Goal: Check status: Check status

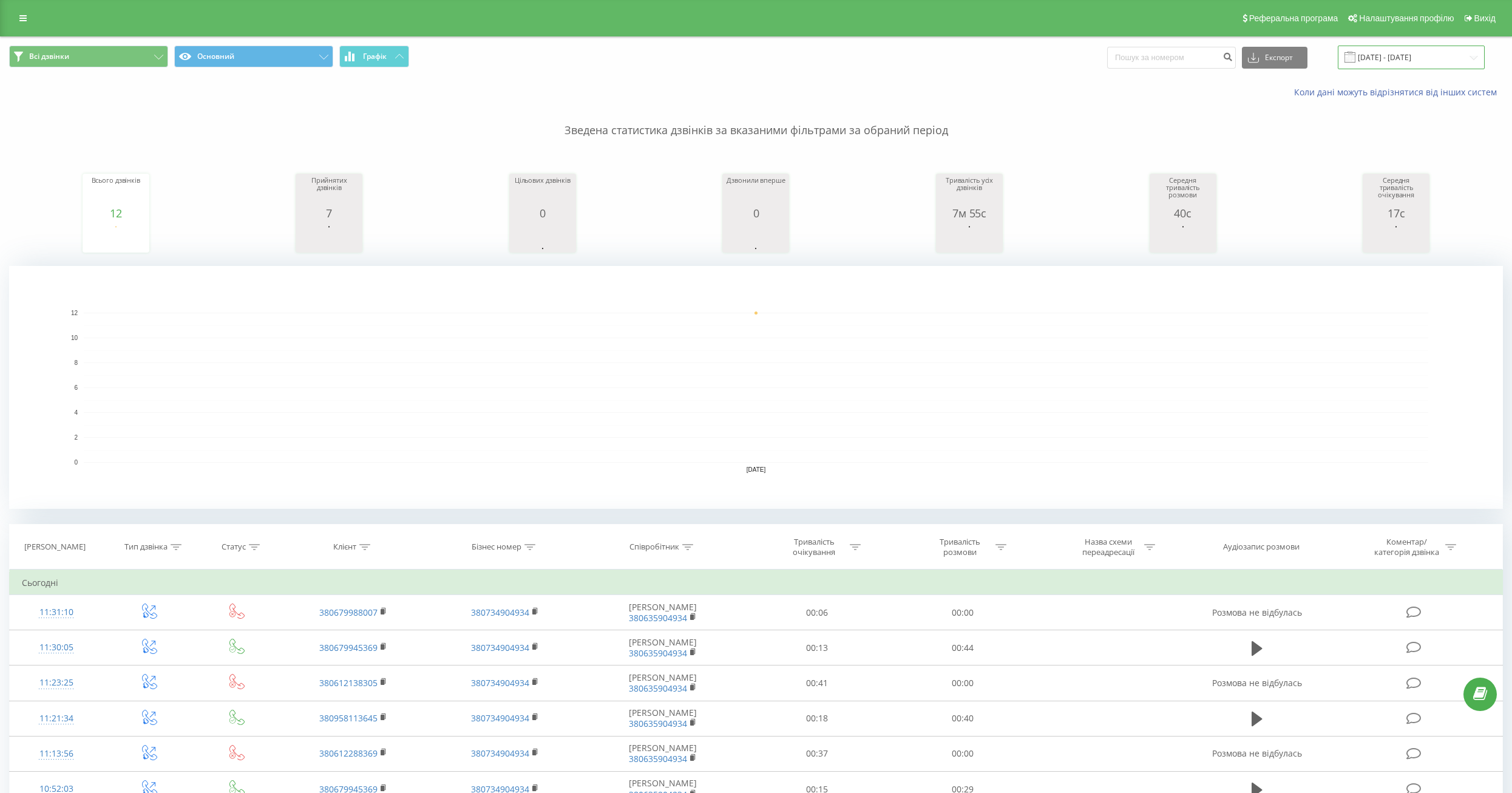
click at [1413, 58] on input "[DATE] - [DATE]" at bounding box center [1411, 57] width 147 height 23
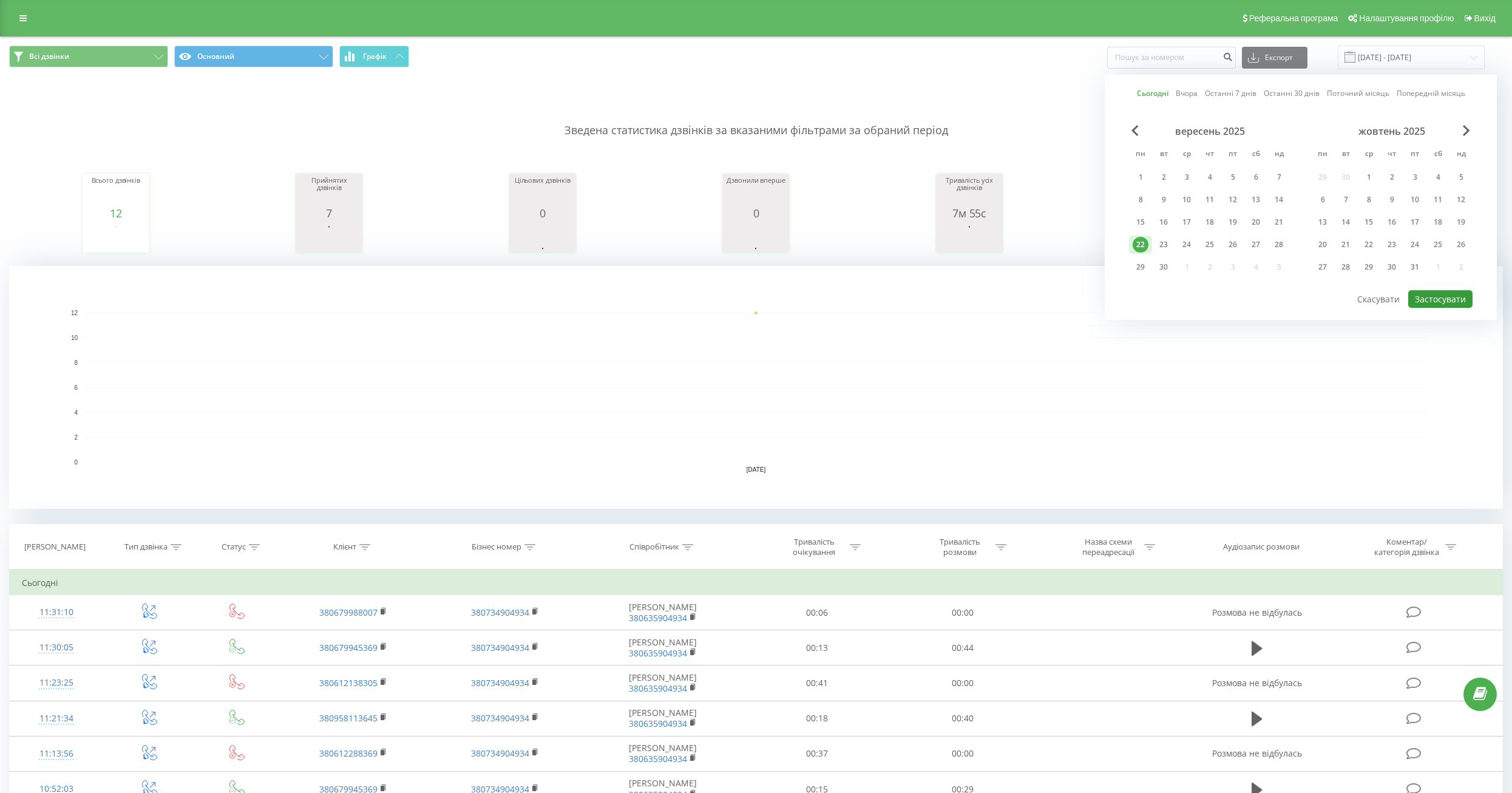
click at [1427, 298] on button "Застосувати" at bounding box center [1439, 299] width 64 height 18
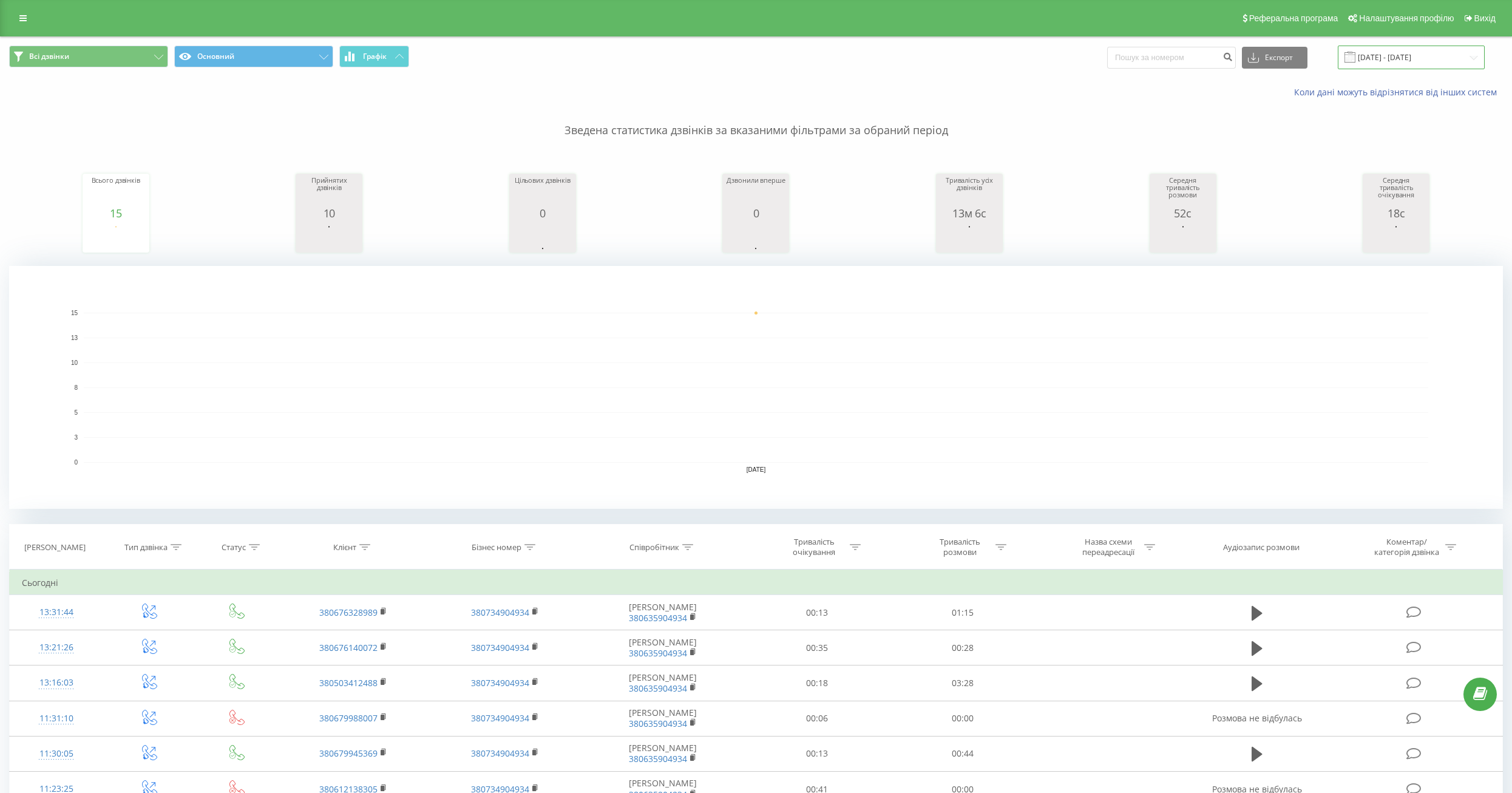
click at [1421, 55] on input "[DATE] - [DATE]" at bounding box center [1411, 57] width 147 height 23
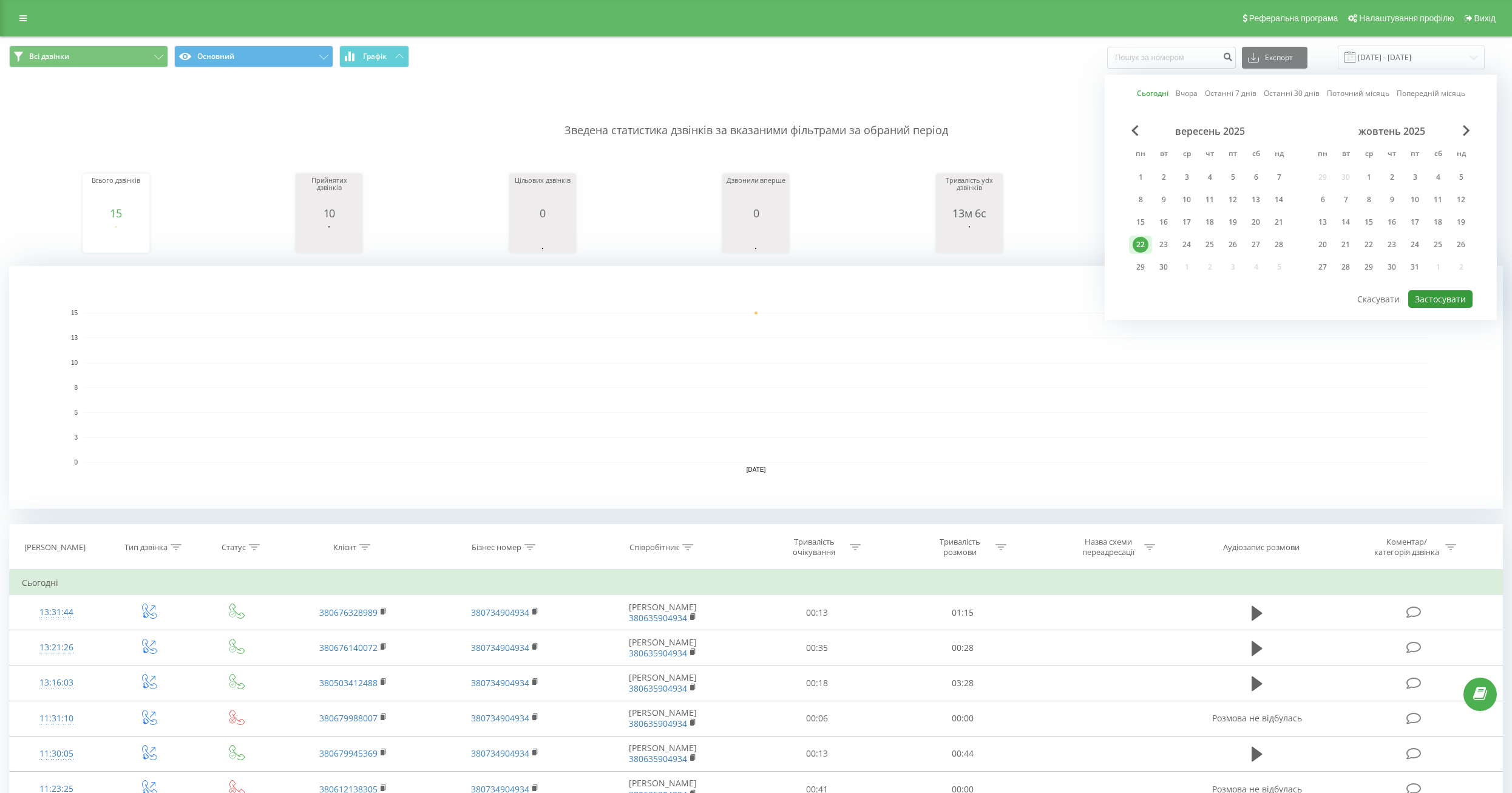
click at [1437, 300] on button "Застосувати" at bounding box center [1439, 299] width 64 height 18
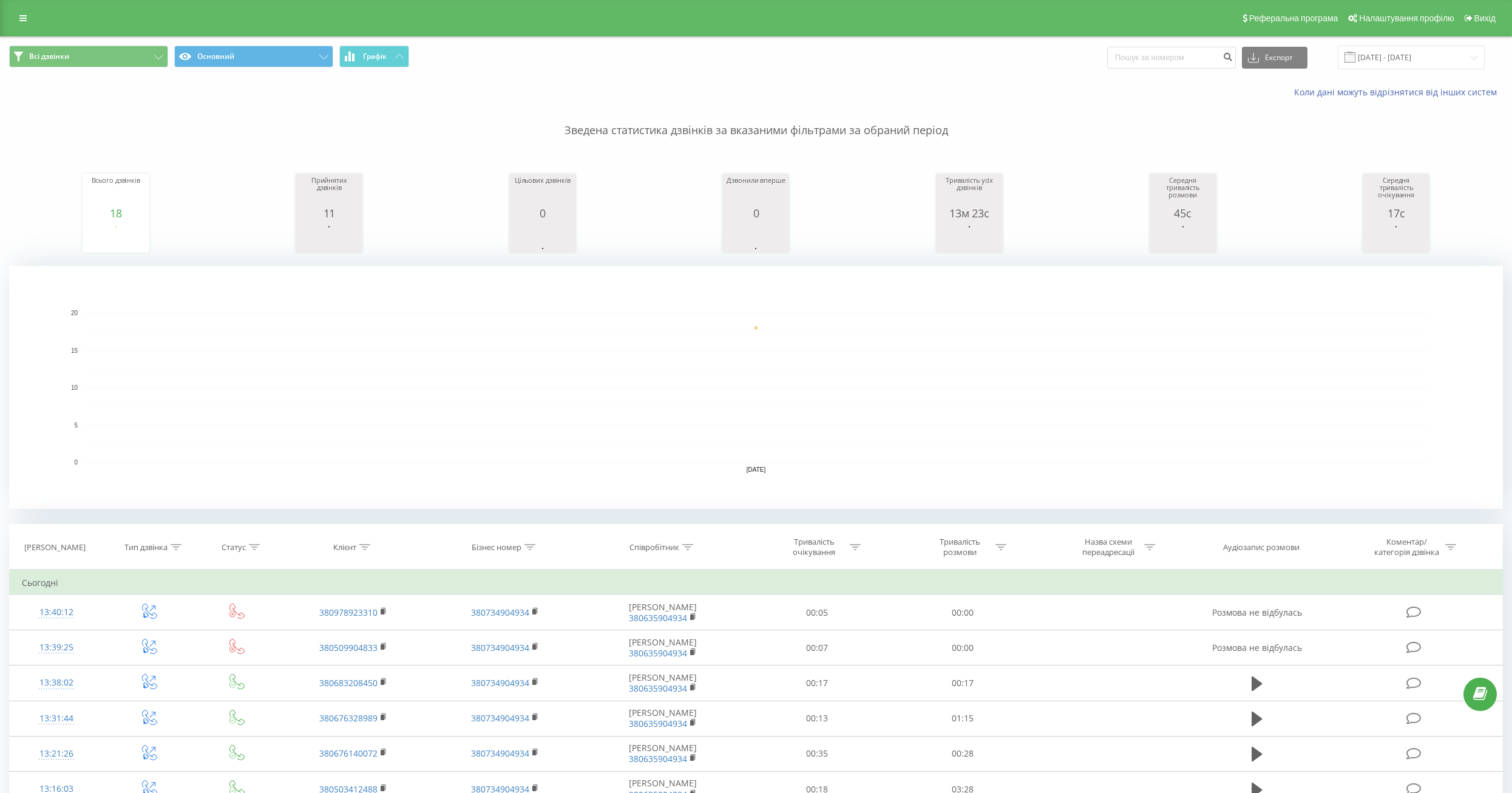
click at [699, 352] on rect "A chart." at bounding box center [756, 387] width 1345 height 150
click at [1435, 60] on input "[DATE] - [DATE]" at bounding box center [1411, 57] width 147 height 23
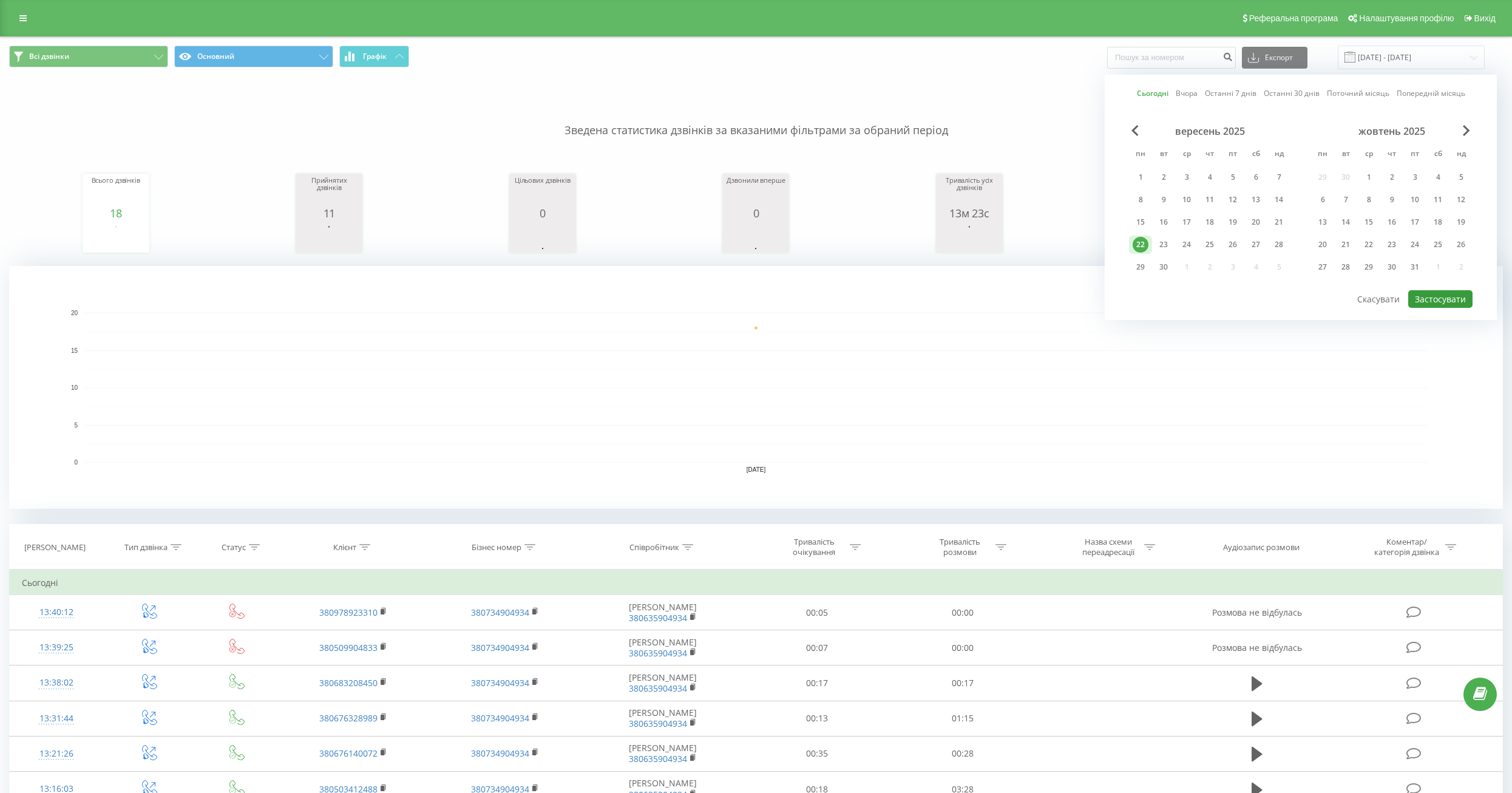
click at [1442, 301] on button "Застосувати" at bounding box center [1439, 299] width 64 height 18
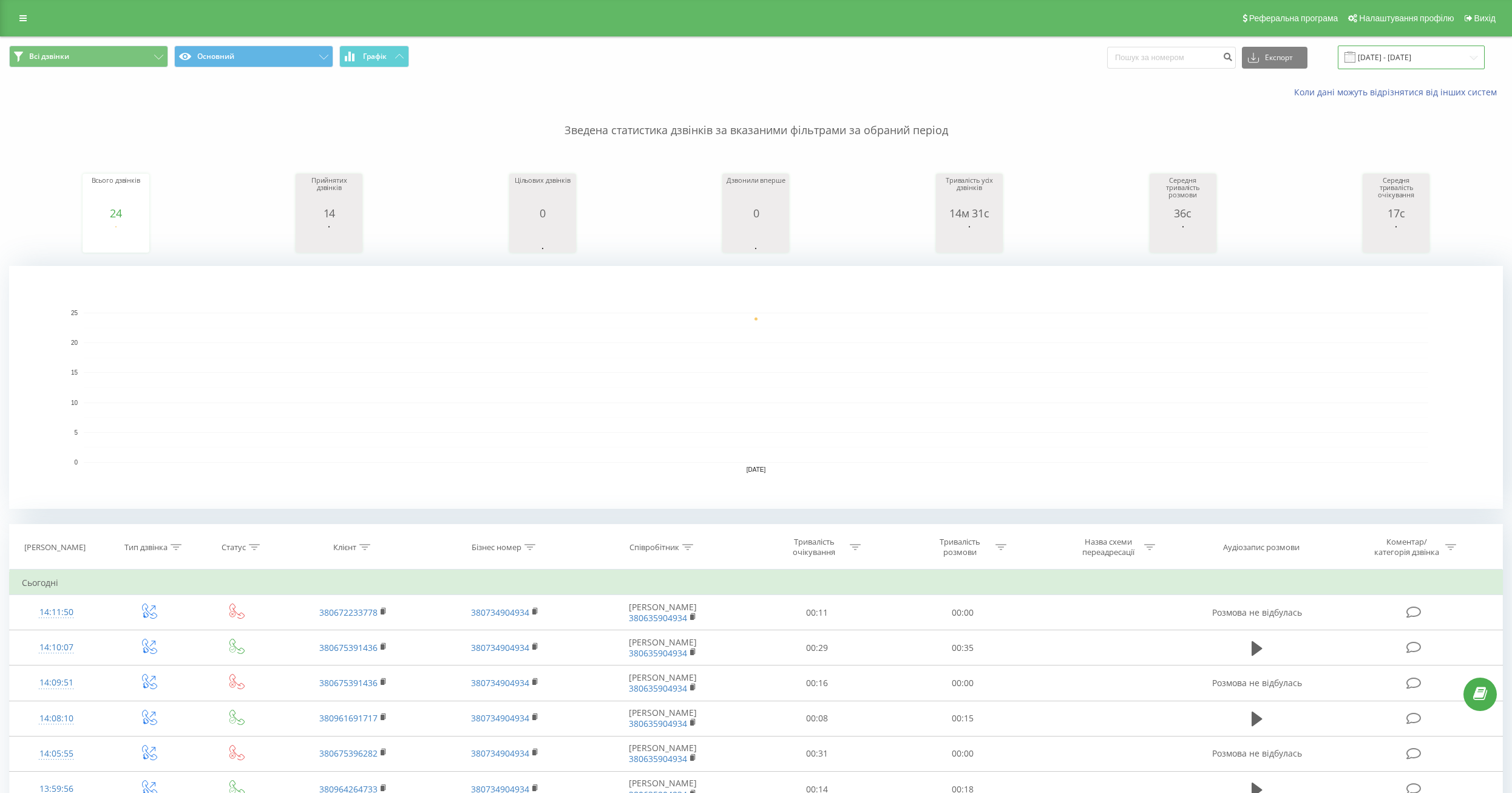
click at [1400, 55] on input "[DATE] - [DATE]" at bounding box center [1411, 57] width 147 height 23
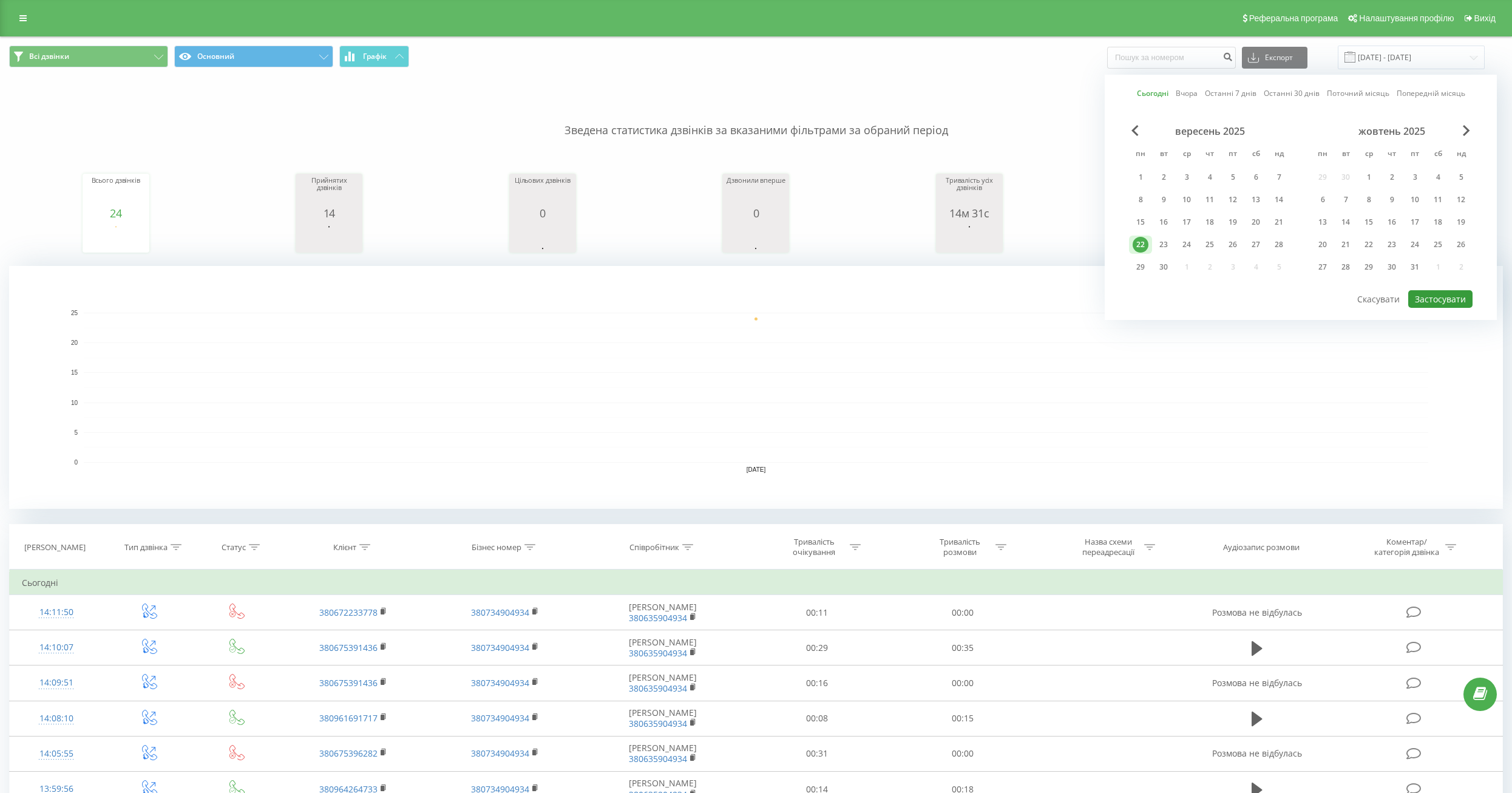
click at [1443, 304] on button "Застосувати" at bounding box center [1439, 299] width 64 height 18
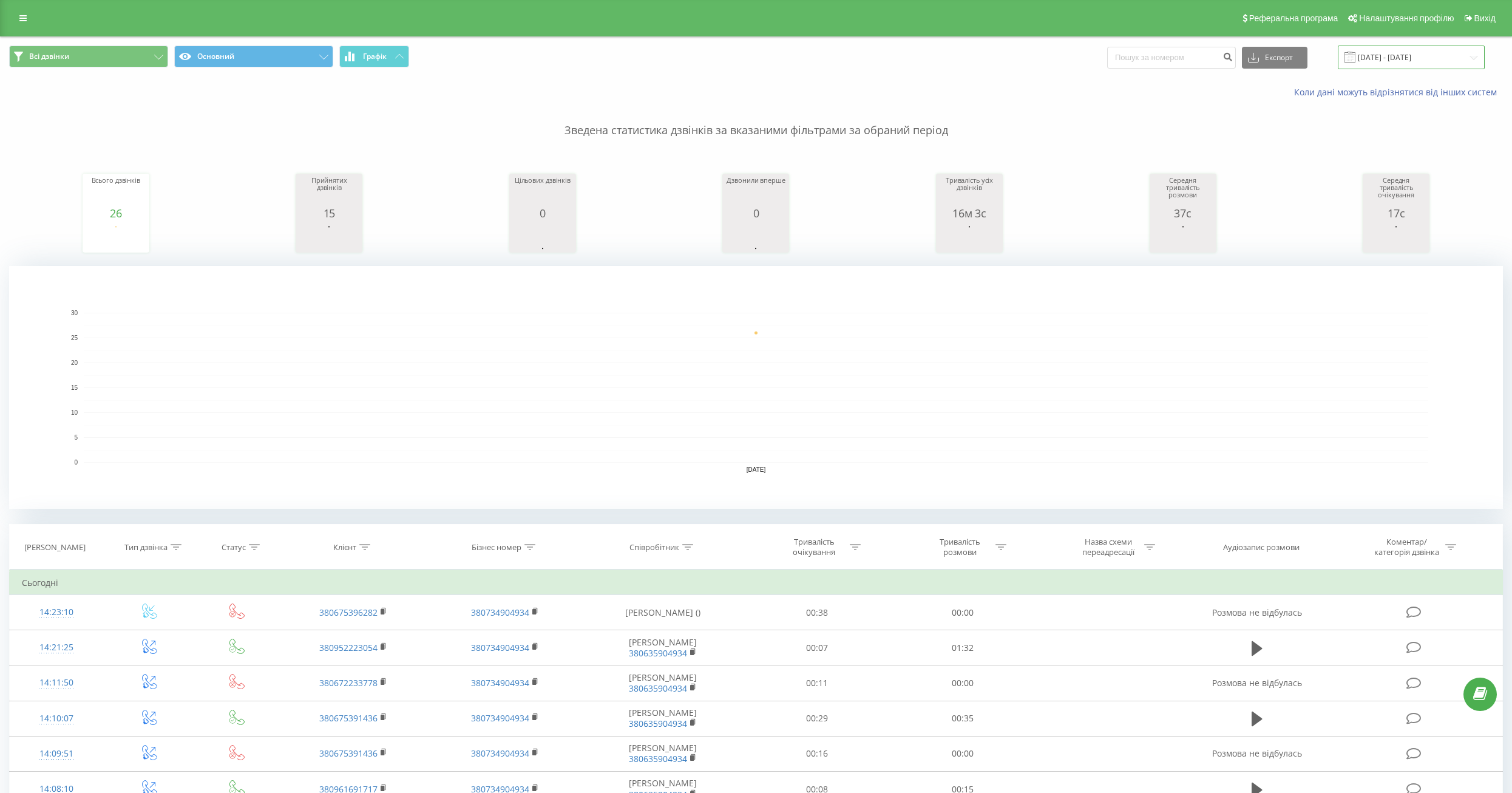
click at [1409, 58] on input "[DATE] - [DATE]" at bounding box center [1411, 57] width 147 height 23
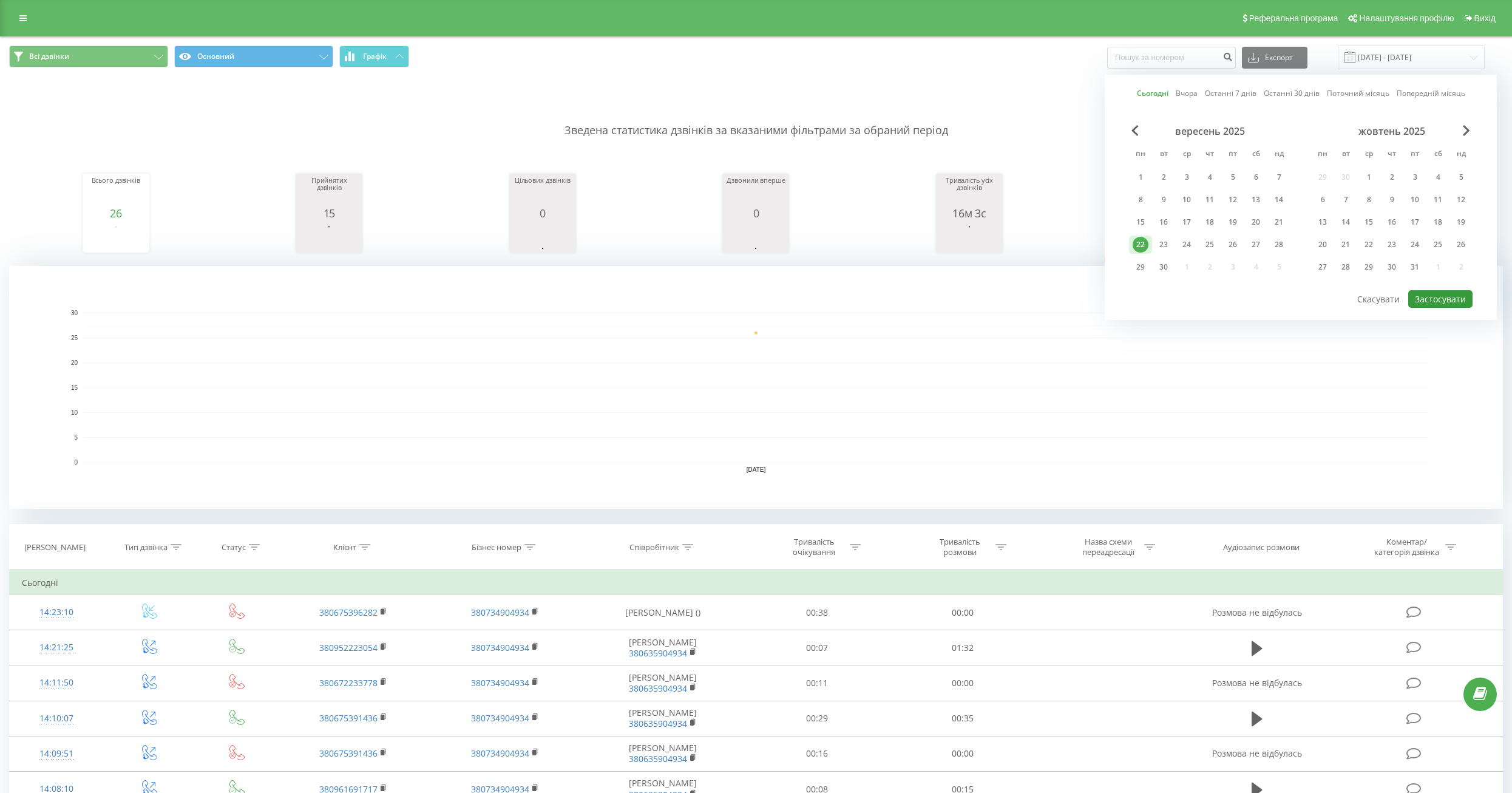
click at [1432, 301] on button "Застосувати" at bounding box center [1439, 299] width 64 height 18
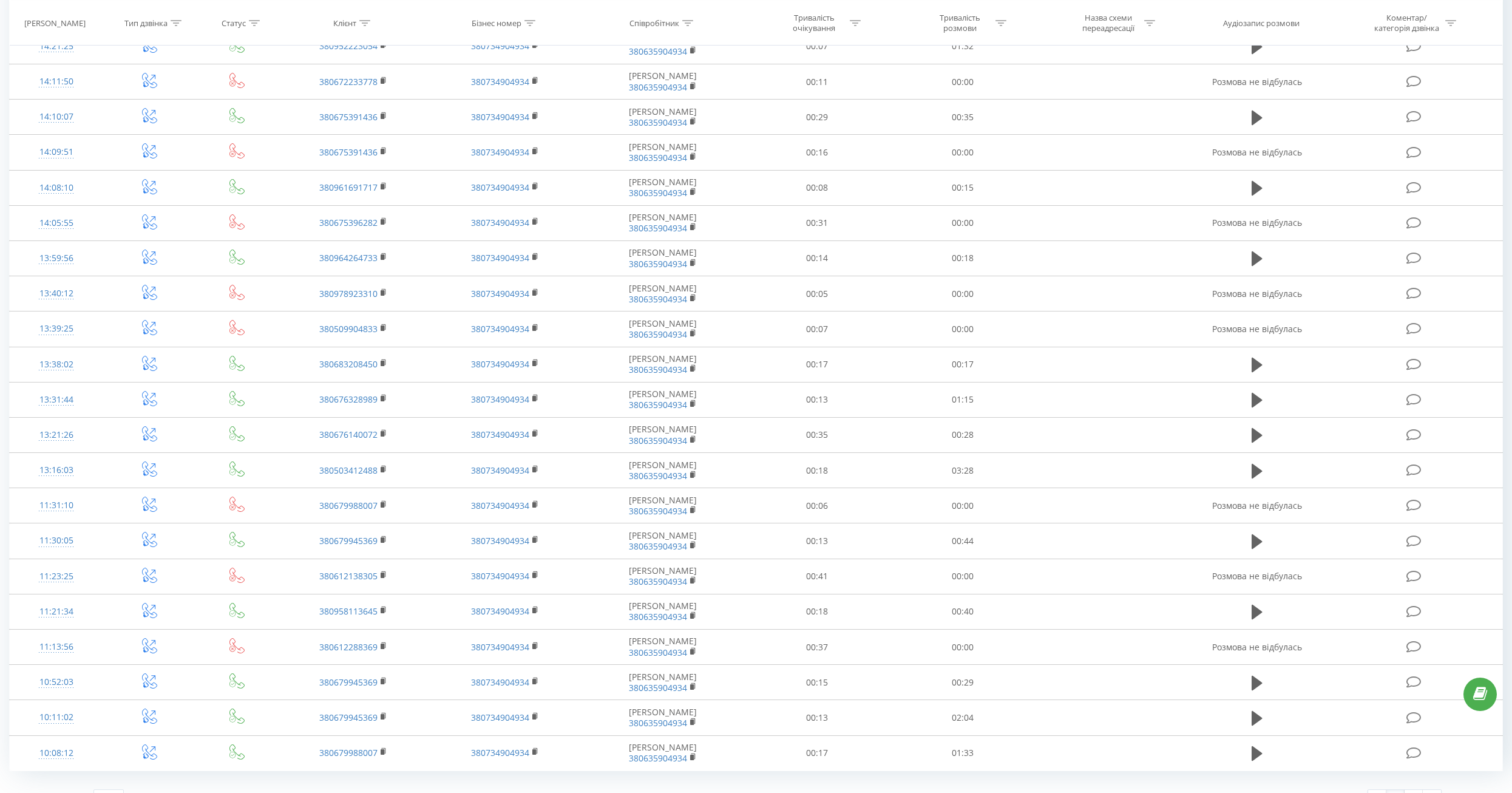
scroll to position [731, 0]
